Goal: Navigation & Orientation: Find specific page/section

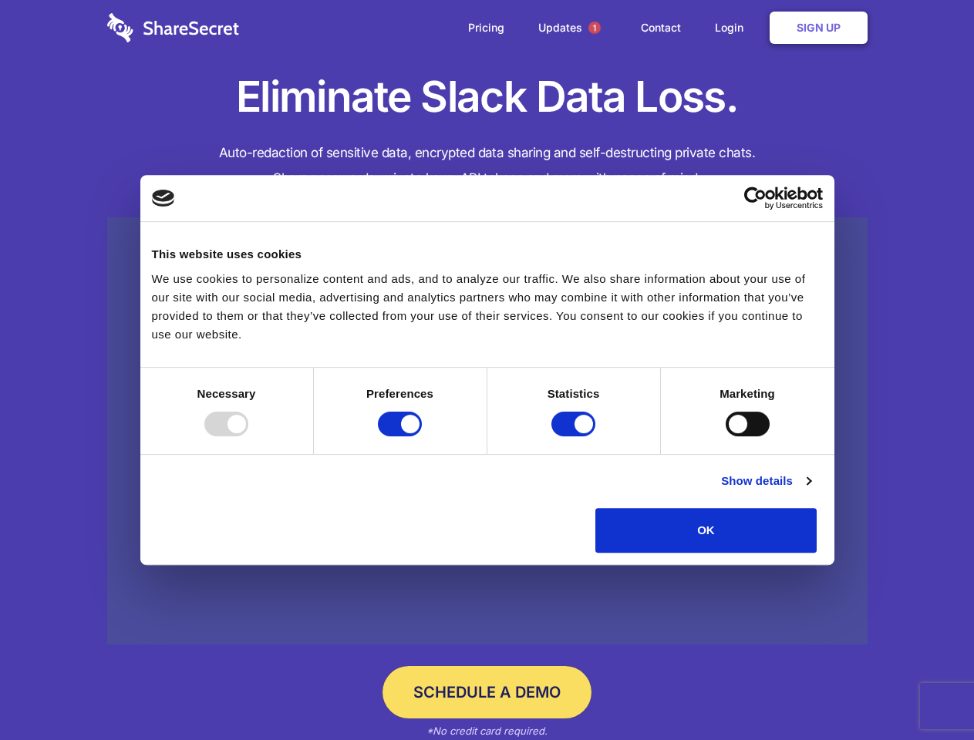
click at [248, 437] on div at bounding box center [226, 424] width 44 height 25
click at [422, 437] on input "Preferences" at bounding box center [400, 424] width 44 height 25
checkbox input "false"
click at [575, 437] on input "Statistics" at bounding box center [573, 424] width 44 height 25
checkbox input "false"
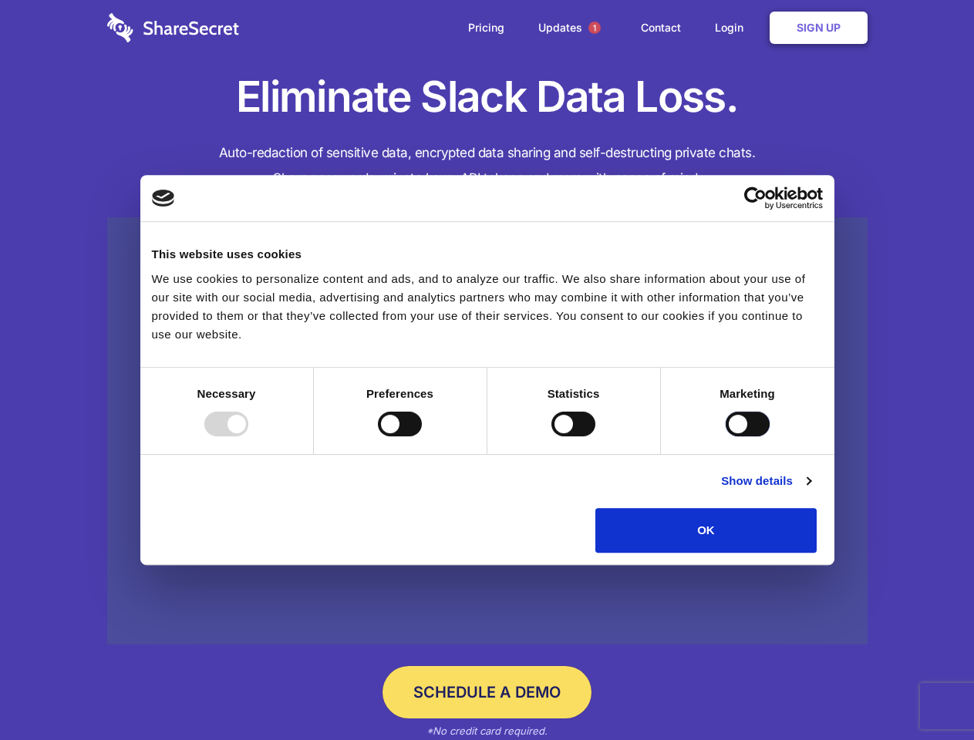
click at [726, 437] on input "Marketing" at bounding box center [748, 424] width 44 height 25
checkbox input "true"
click at [811, 491] on link "Show details" at bounding box center [765, 481] width 89 height 19
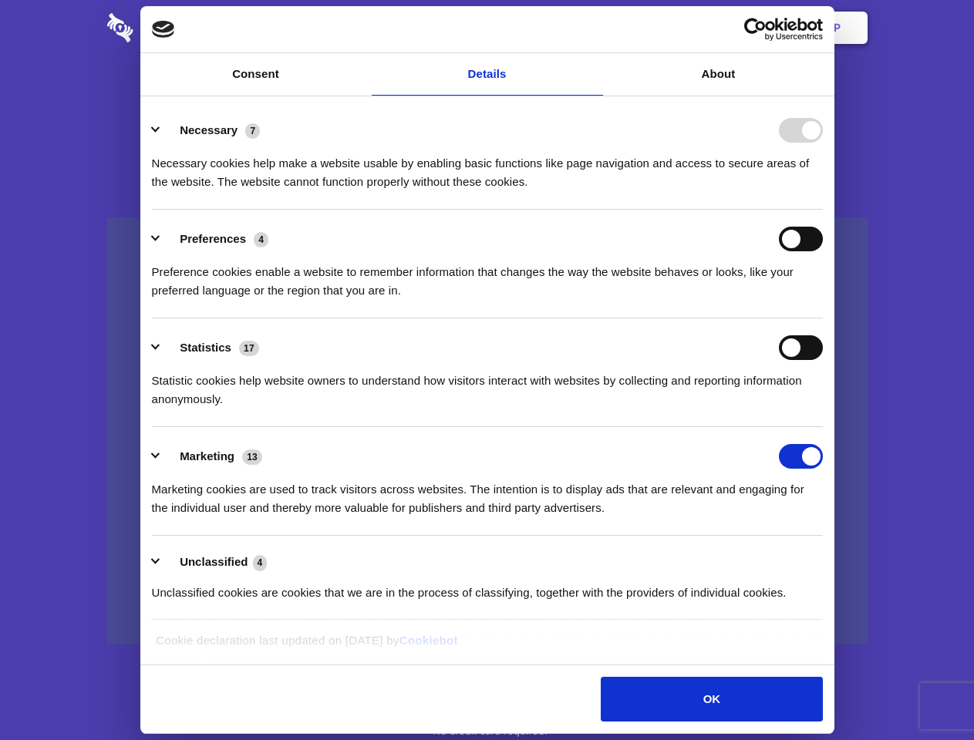
click at [823, 210] on li "Necessary 7 Necessary cookies help make a website usable by enabling basic func…" at bounding box center [487, 155] width 671 height 109
click at [594, 28] on span "1" at bounding box center [594, 28] width 12 height 12
